Goal: Consume media (video, audio)

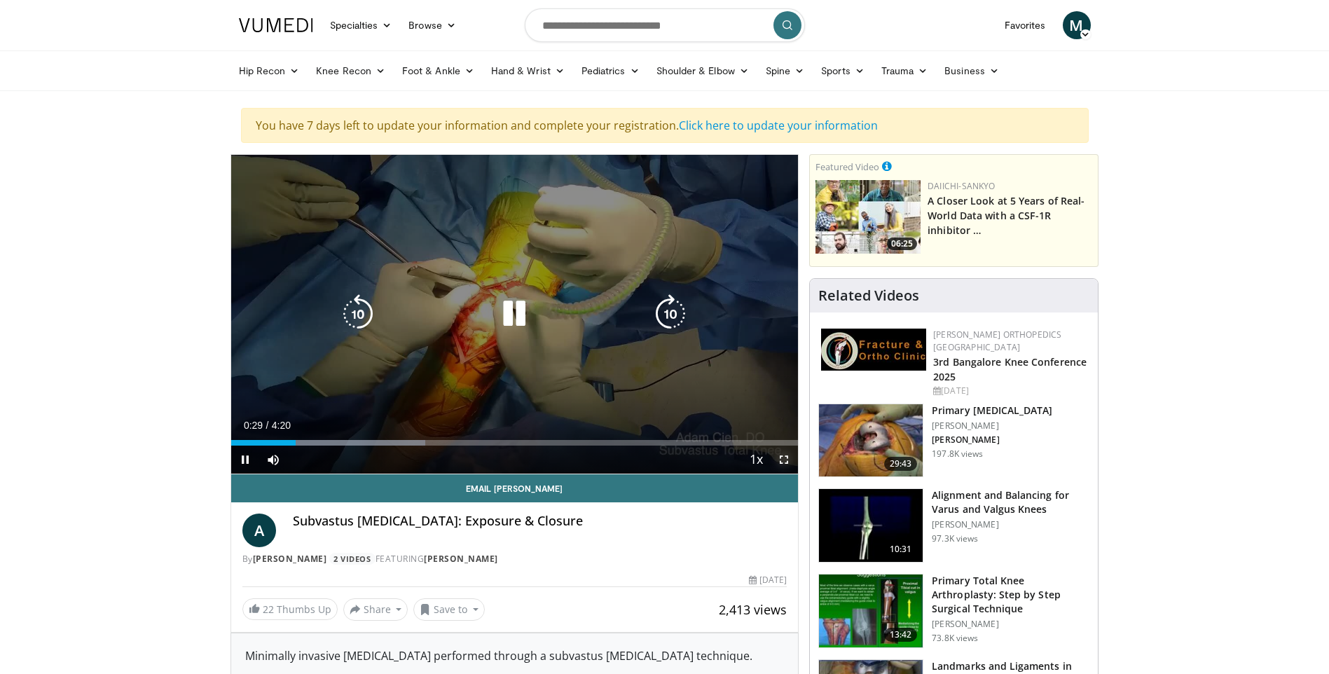
click at [784, 457] on span "Video Player" at bounding box center [784, 459] width 28 height 28
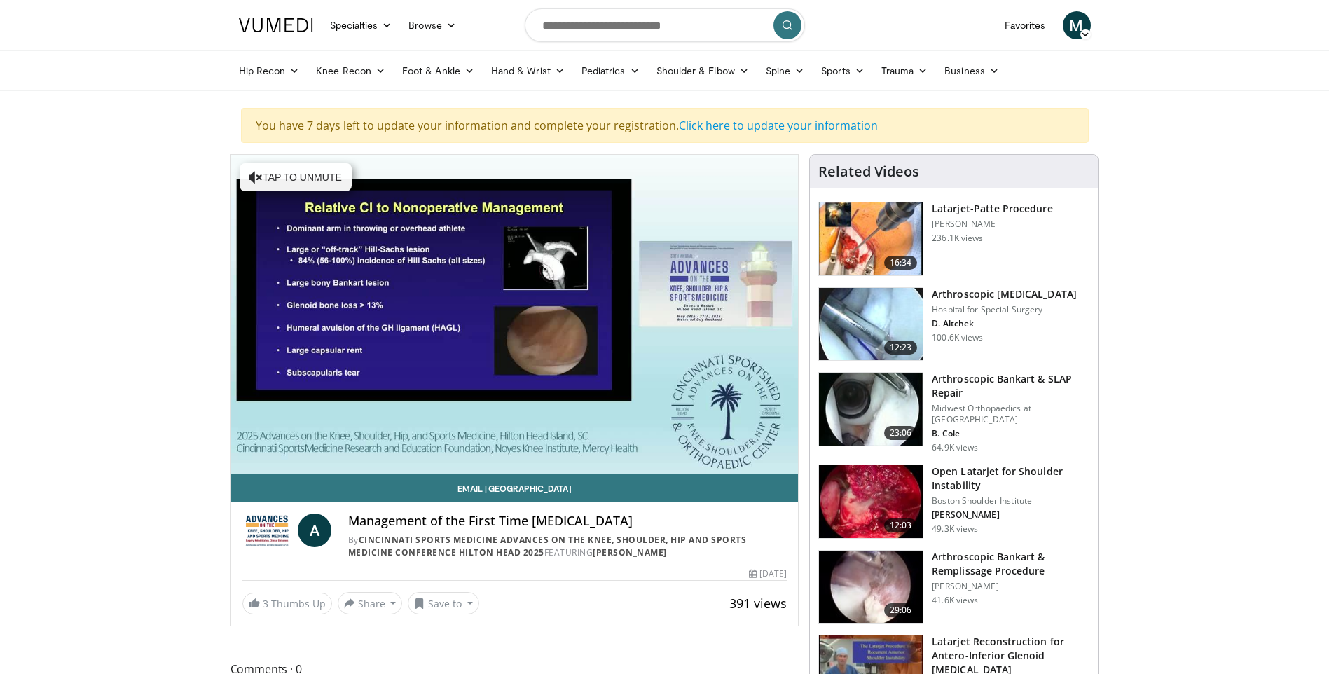
click at [1082, 34] on icon at bounding box center [1085, 34] width 10 height 10
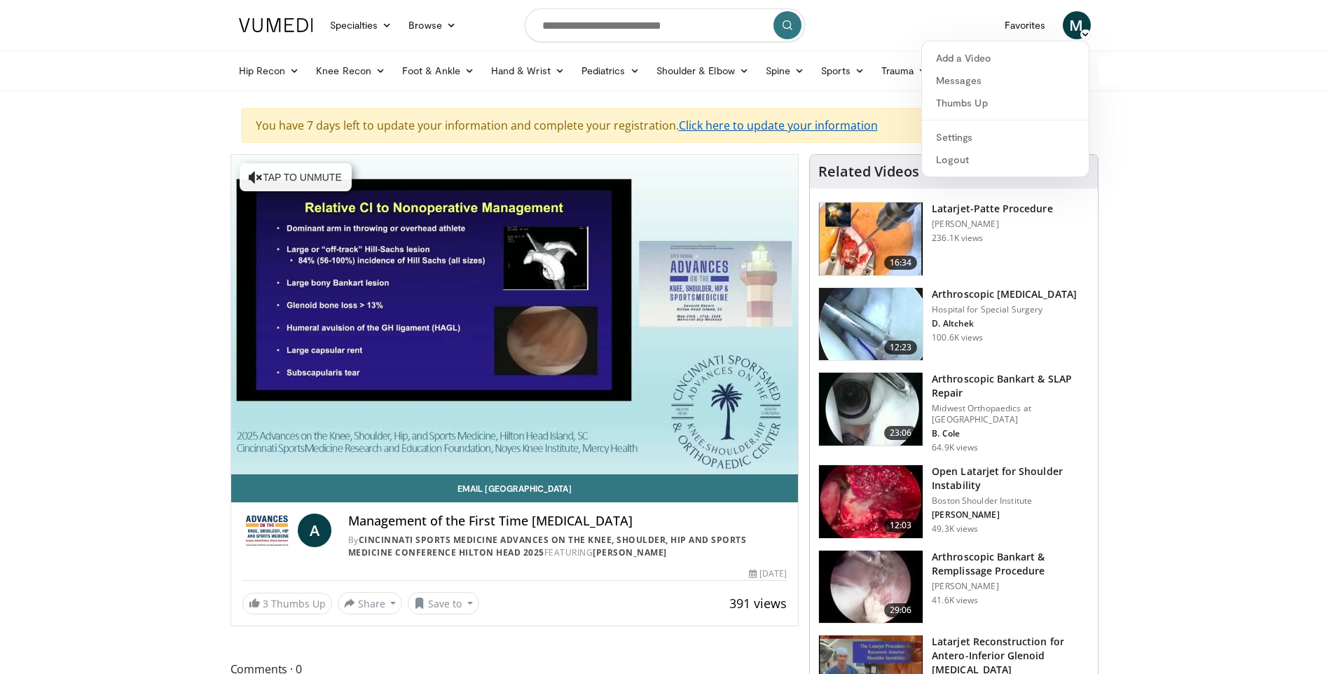
click at [777, 123] on link "Click here to update your information" at bounding box center [778, 125] width 199 height 15
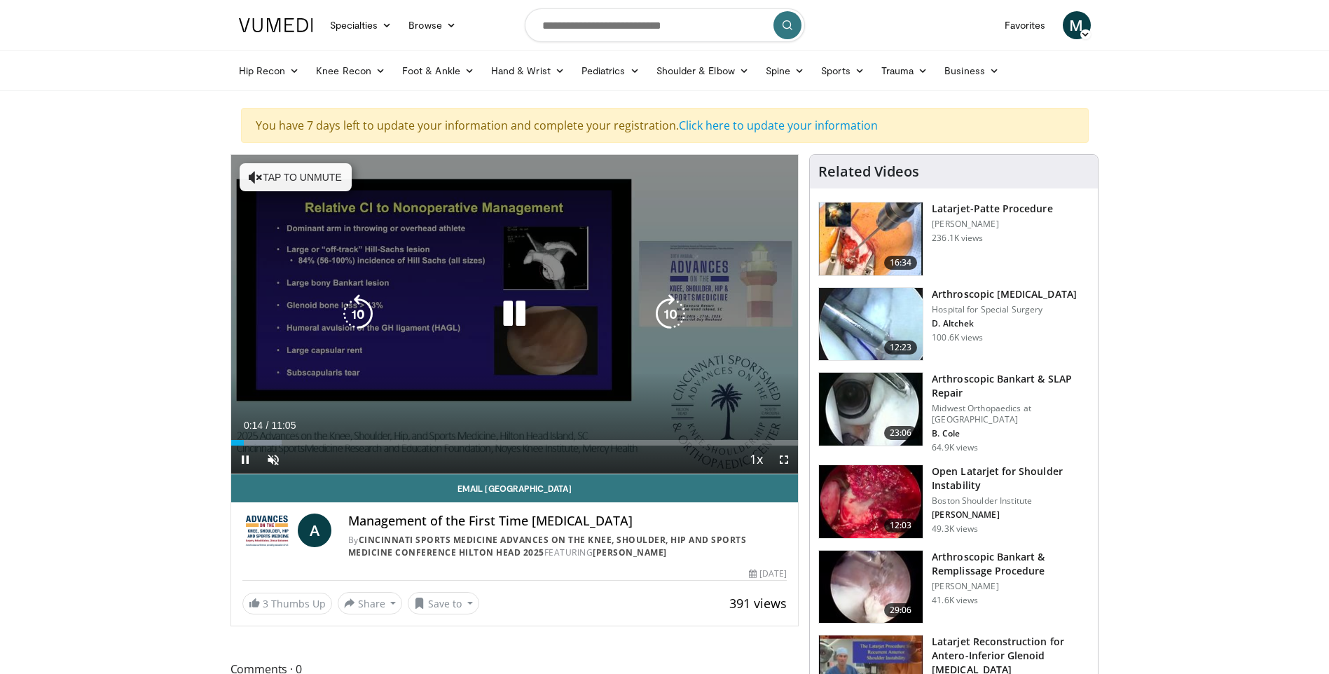
click at [401, 326] on div "Video Player" at bounding box center [514, 314] width 340 height 28
click at [512, 314] on icon "Video Player" at bounding box center [513, 313] width 39 height 39
click at [513, 314] on icon "Video Player" at bounding box center [513, 313] width 39 height 39
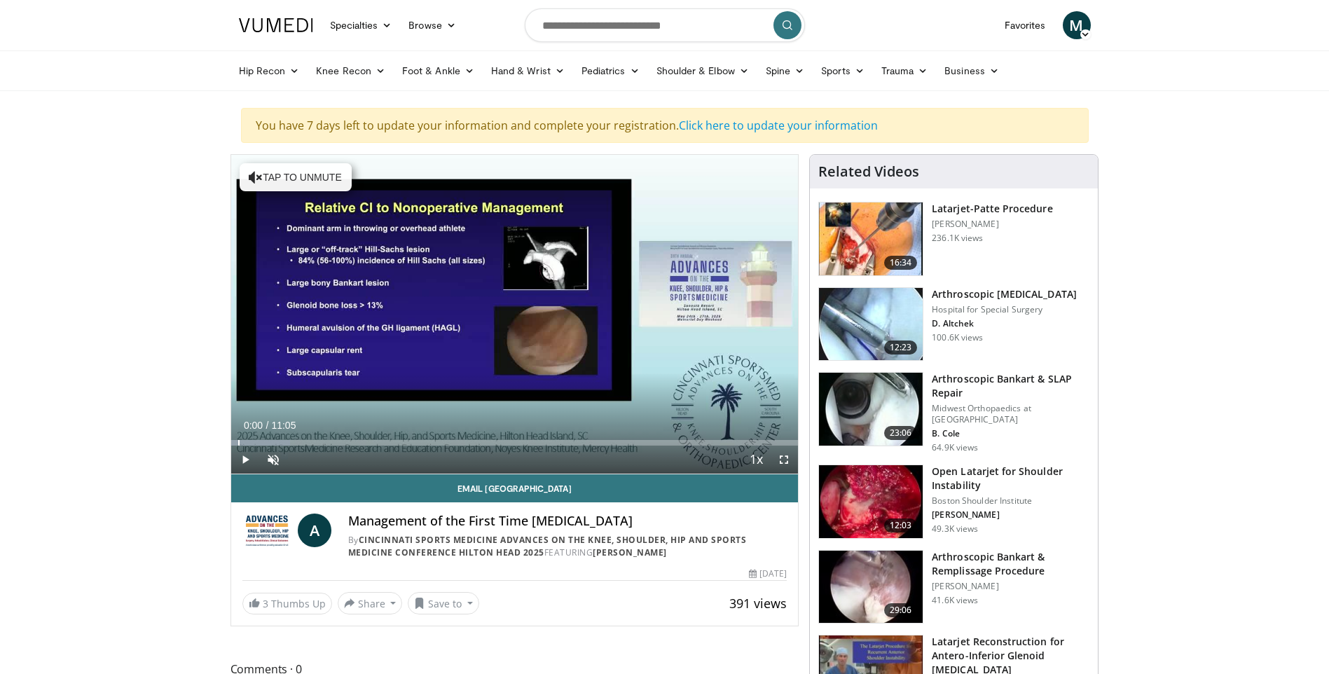
drag, startPoint x: 246, startPoint y: 443, endPoint x: 191, endPoint y: 444, distance: 54.6
click at [272, 461] on span "Video Player" at bounding box center [273, 459] width 28 height 28
drag, startPoint x: 332, startPoint y: 459, endPoint x: 321, endPoint y: 457, distance: 10.6
click at [321, 457] on div "Volume Level" at bounding box center [306, 459] width 31 height 5
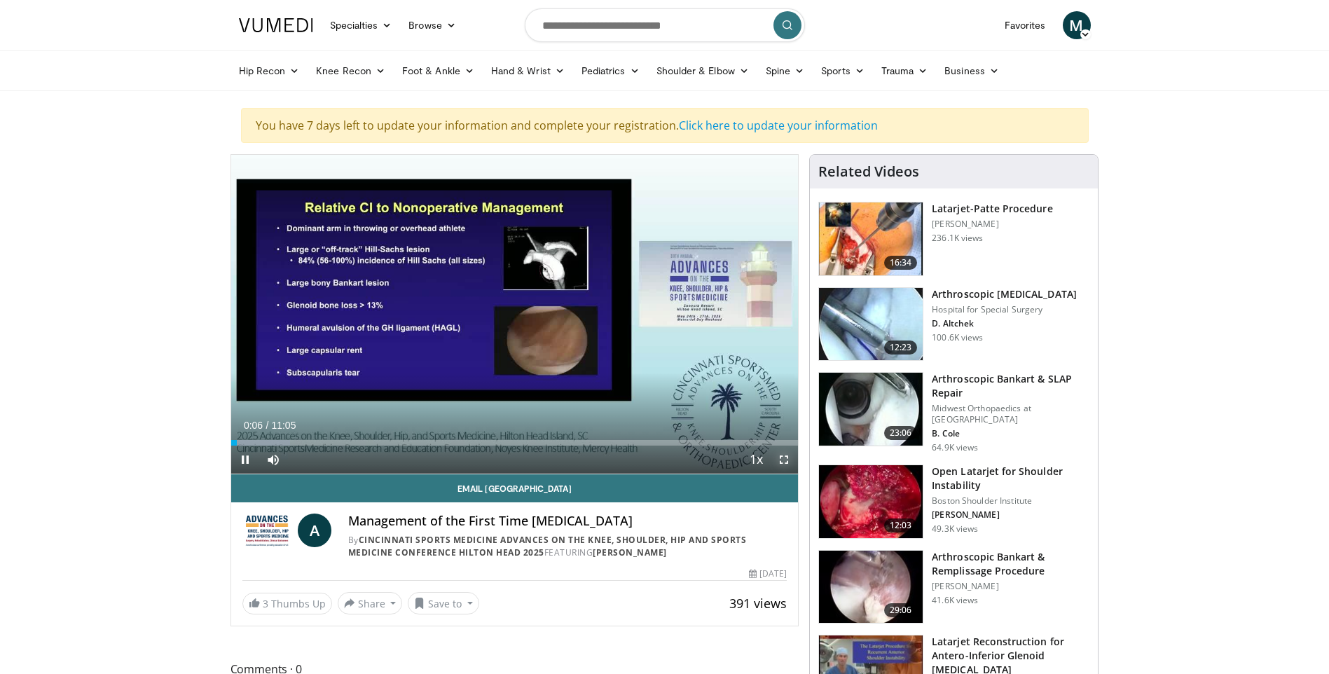
click at [781, 462] on span "Video Player" at bounding box center [784, 459] width 28 height 28
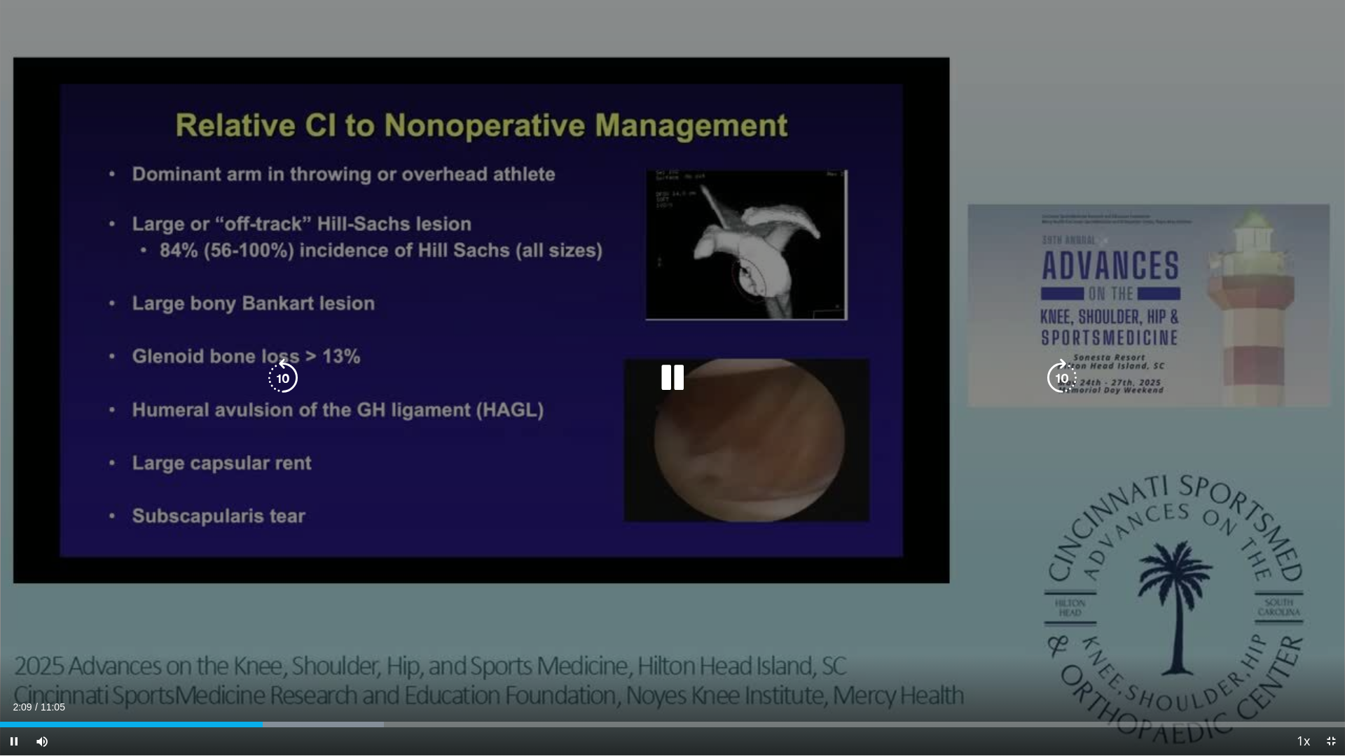
click at [553, 595] on div "10 seconds Tap to unmute" at bounding box center [672, 378] width 1345 height 756
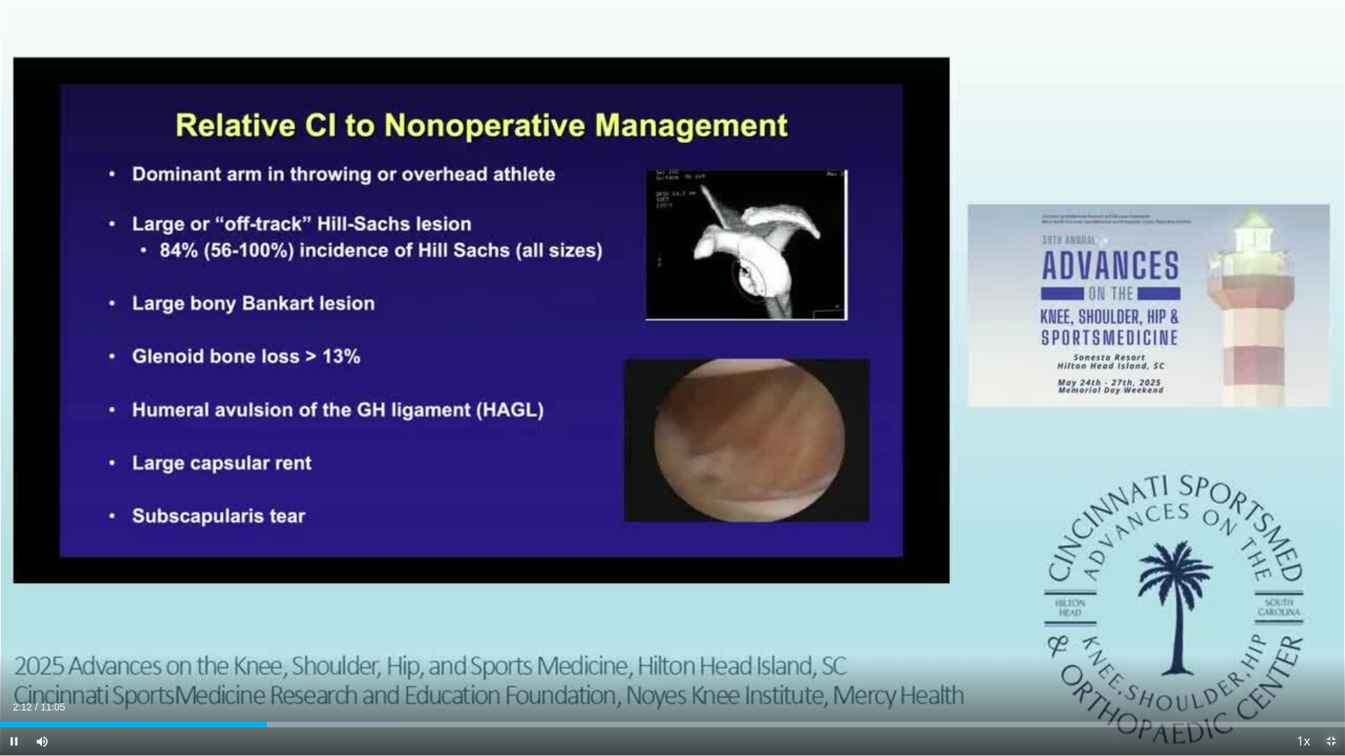
click at [1328, 673] on span "Video Player" at bounding box center [1331, 742] width 28 height 28
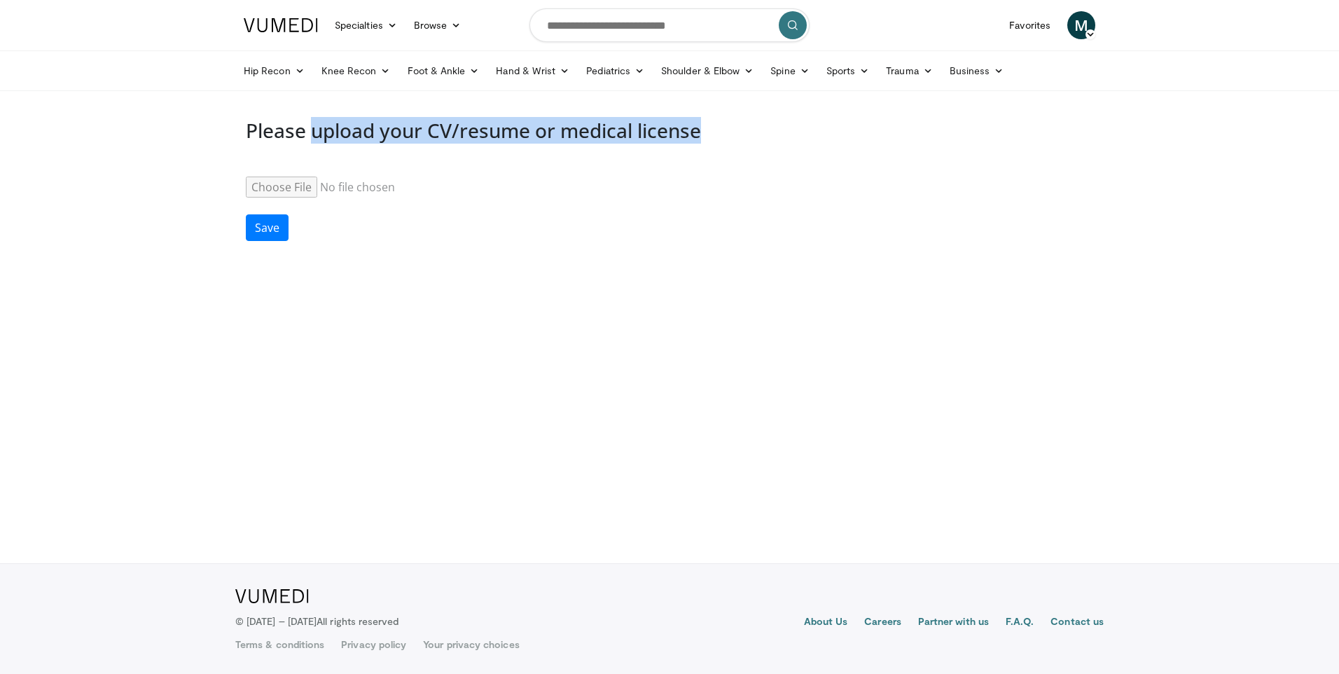
drag, startPoint x: 311, startPoint y: 134, endPoint x: 718, endPoint y: 134, distance: 406.9
click at [718, 134] on h3 "Please upload your CV/resume or medical license" at bounding box center [669, 131] width 847 height 24
drag, startPoint x: 718, startPoint y: 134, endPoint x: 592, endPoint y: 141, distance: 125.5
click at [592, 141] on h3 "Please upload your CV/resume or medical license" at bounding box center [669, 131] width 847 height 24
drag, startPoint x: 562, startPoint y: 134, endPoint x: 744, endPoint y: 134, distance: 181.4
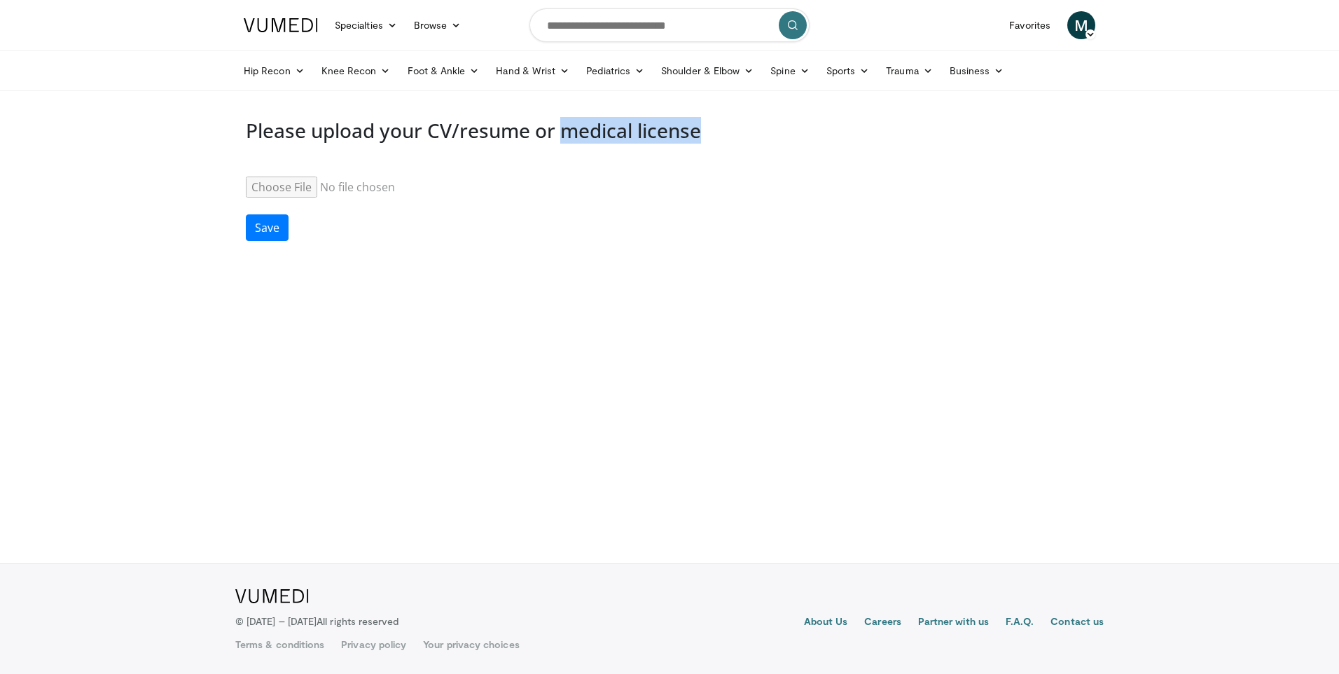
click at [744, 134] on h3 "Please upload your CV/resume or medical license" at bounding box center [669, 131] width 847 height 24
click at [451, 175] on div "Resume" at bounding box center [669, 179] width 847 height 38
